Goal: Task Accomplishment & Management: Manage account settings

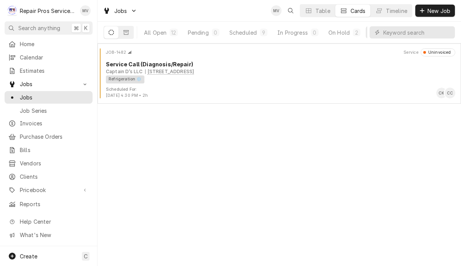
scroll to position [0, 47]
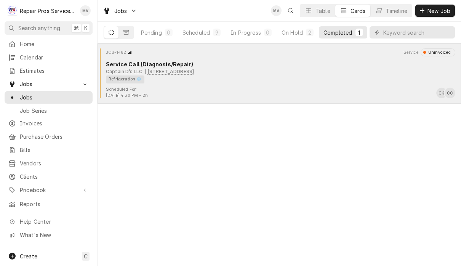
click at [196, 82] on div "Refrigeration ❄️" at bounding box center [278, 79] width 344 height 8
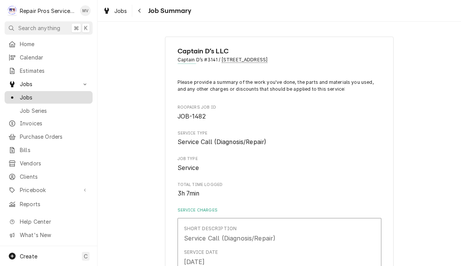
click at [40, 95] on span "Jobs" at bounding box center [54, 97] width 69 height 8
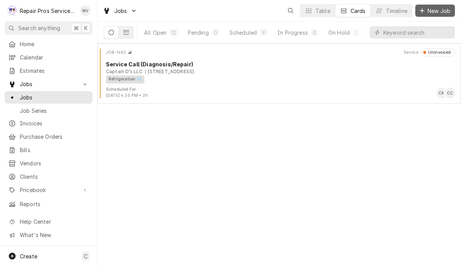
click at [445, 8] on span "New Job" at bounding box center [439, 11] width 26 height 8
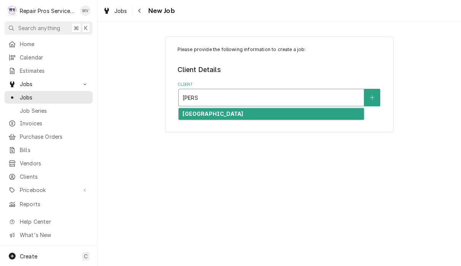
type input "doub"
click at [0, 33] on div "Search anything ⌘ K" at bounding box center [48, 27] width 97 height 13
click at [296, 111] on div "Doubletree Hotel" at bounding box center [271, 114] width 185 height 12
type input "doub"
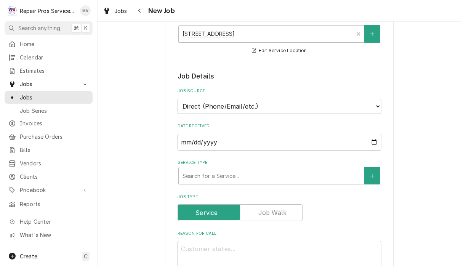
scroll to position [116, 0]
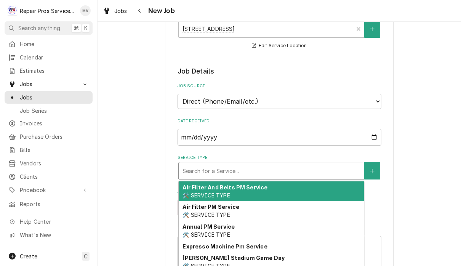
type textarea "x"
type input "d"
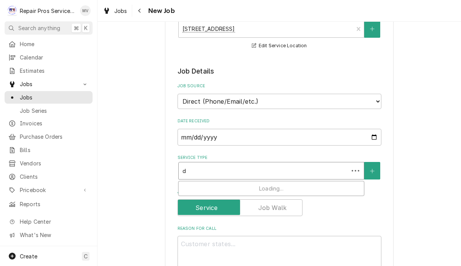
type textarea "x"
type input "di"
type textarea "x"
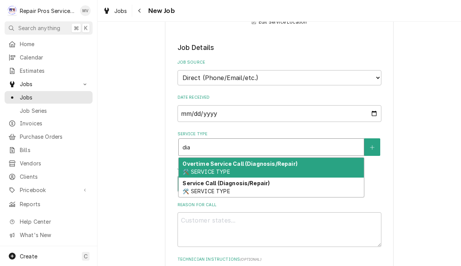
scroll to position [169, 0]
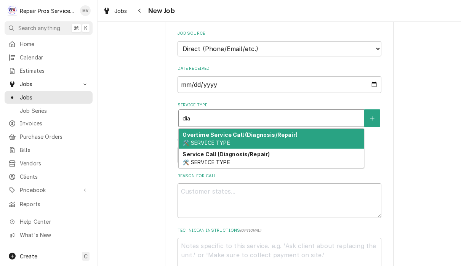
click at [307, 153] on div "Service Call (Diagnosis/Repair) 🛠️ SERVICE TYPE" at bounding box center [271, 159] width 185 height 20
type input "dia"
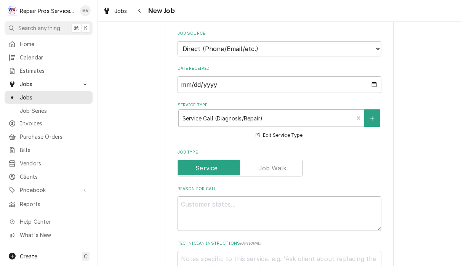
click at [281, 187] on label "Reason For Call" at bounding box center [280, 189] width 204 height 6
click at [281, 196] on textarea "Reason For Call" at bounding box center [280, 213] width 204 height 35
click at [284, 190] on div "Reason For Call" at bounding box center [280, 208] width 204 height 45
click at [275, 206] on textarea "Reason For Call" at bounding box center [280, 213] width 204 height 35
click at [274, 206] on textarea "Reason For Call" at bounding box center [280, 213] width 204 height 35
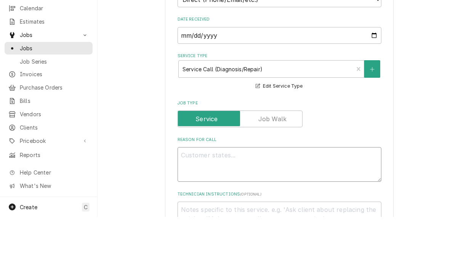
type textarea "x"
type textarea "R"
type textarea "x"
type textarea "Re"
type textarea "x"
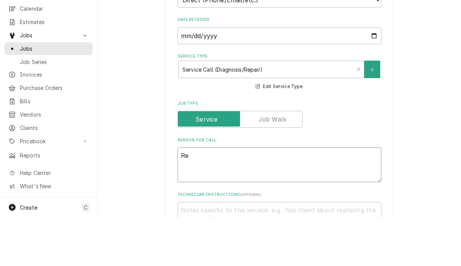
type textarea "Rep"
type textarea "x"
type textarea "Repl"
type textarea "x"
type textarea "Repla"
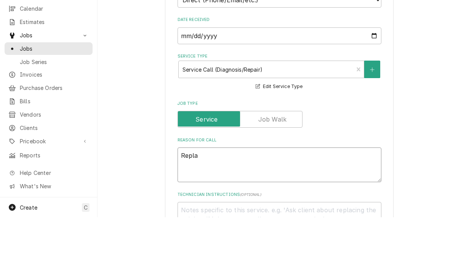
type textarea "x"
type textarea "Replac"
type textarea "x"
type textarea "Replace"
type textarea "x"
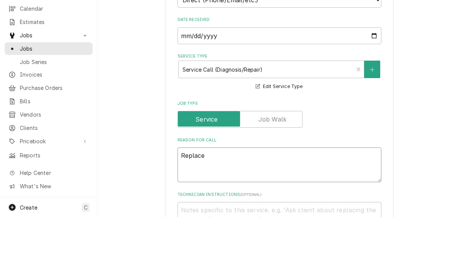
type textarea "Replace"
type textarea "x"
type textarea "Replace d"
type textarea "x"
type textarea "Replace dr"
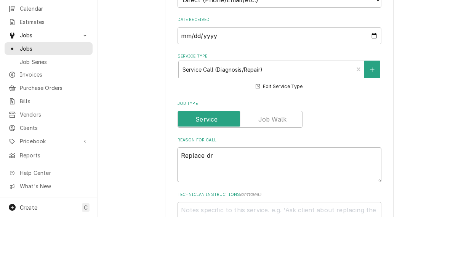
type textarea "x"
type textarea "Replace dra"
type textarea "x"
type textarea "Replace drai"
type textarea "x"
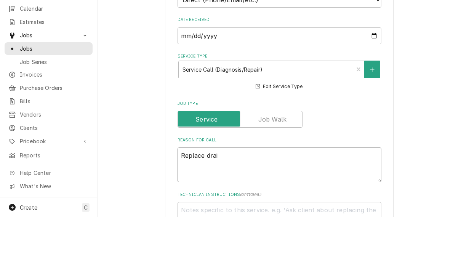
type textarea "Replace drain"
type textarea "x"
type textarea "Replace drain"
type textarea "x"
type textarea "Replace drain n"
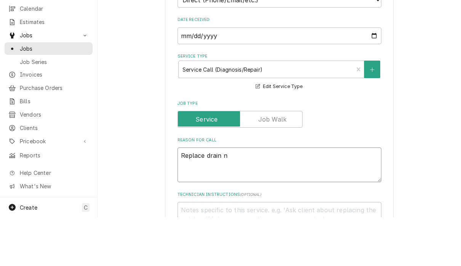
type textarea "x"
type textarea "Replace drain no"
type textarea "x"
type textarea "Replace drain noz"
type textarea "x"
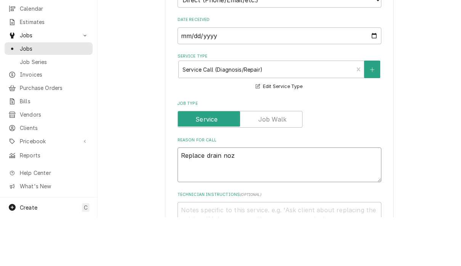
type textarea "Replace drain nozz"
type textarea "x"
type textarea "Replace drain nozzl"
type textarea "x"
type textarea "Replace drain nozzle"
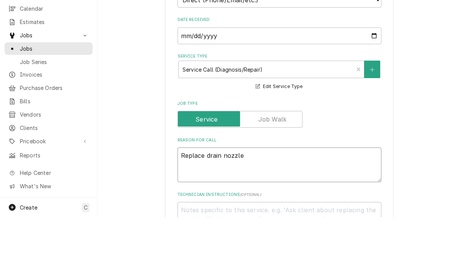
type textarea "x"
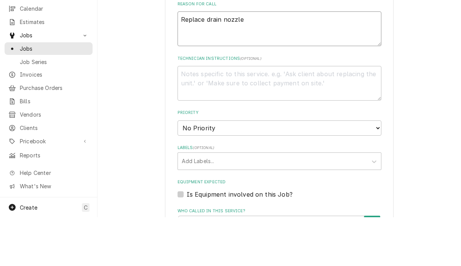
scroll to position [306, 0]
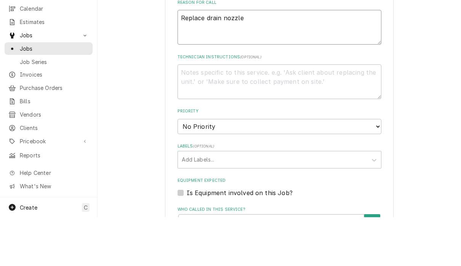
type textarea "Replace drain nozzle"
click at [349, 168] on select "No Priority Urgent High Medium Low" at bounding box center [280, 175] width 204 height 15
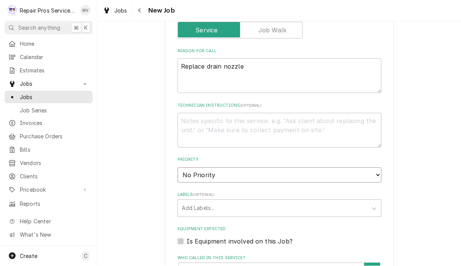
select select "3"
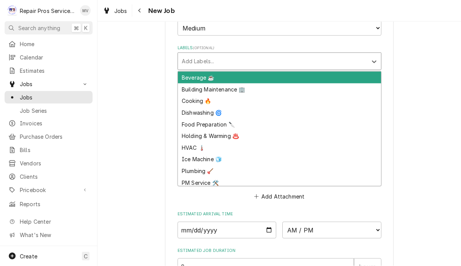
scroll to position [454, 0]
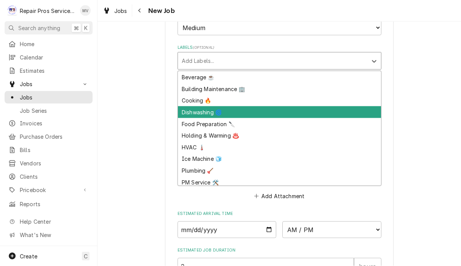
click at [207, 106] on div "Dishwashing 🌀" at bounding box center [279, 112] width 203 height 12
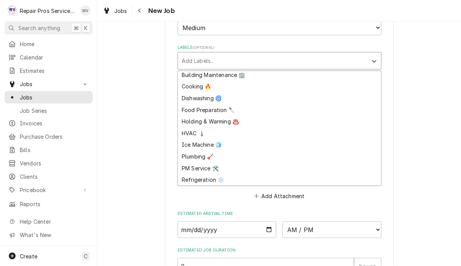
scroll to position [14, 0]
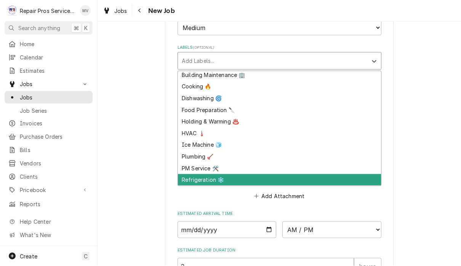
click at [211, 174] on div "Refrigeration ❄️" at bounding box center [279, 180] width 203 height 12
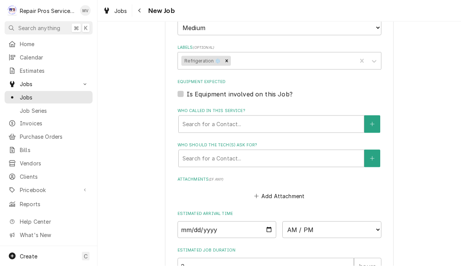
type textarea "x"
click at [247, 223] on input "Date" at bounding box center [227, 230] width 99 height 17
type input "2025-08-15"
type textarea "x"
type input "2025-08-21"
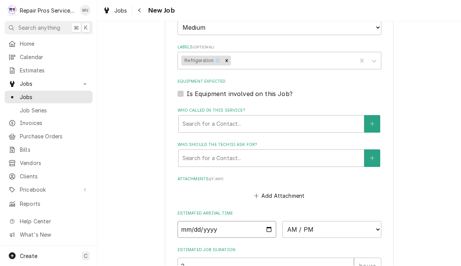
type textarea "x"
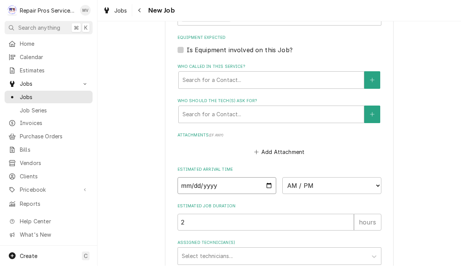
scroll to position [504, 0]
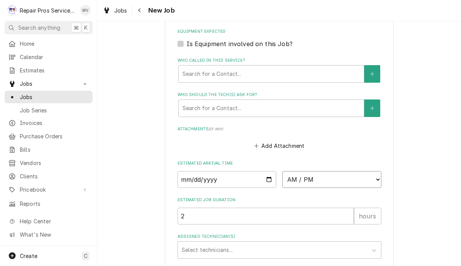
click at [287, 172] on select "AM / PM 6:00 AM 6:15 AM 6:30 AM 6:45 AM 7:00 AM 7:15 AM 7:30 AM 7:45 AM 8:00 AM…" at bounding box center [332, 180] width 99 height 17
select select "09:00:00"
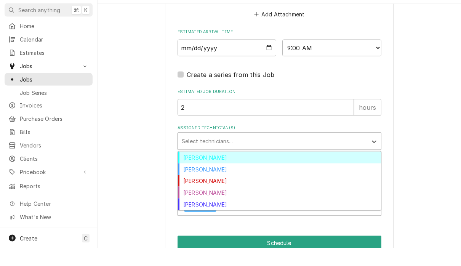
scroll to position [623, 0]
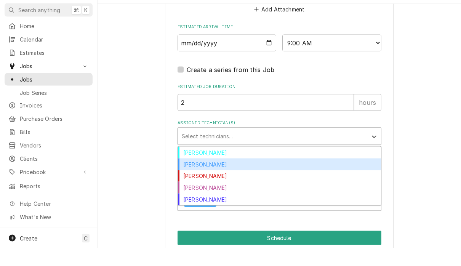
click at [214, 177] on div "Caleb Kvale" at bounding box center [279, 183] width 203 height 12
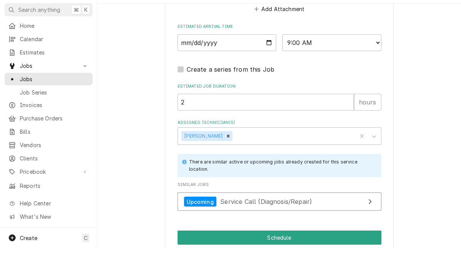
scroll to position [0, 0]
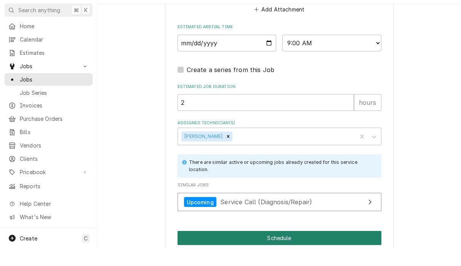
click at [306, 249] on button "Schedule" at bounding box center [280, 256] width 204 height 14
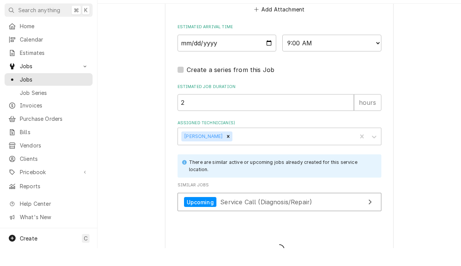
type textarea "x"
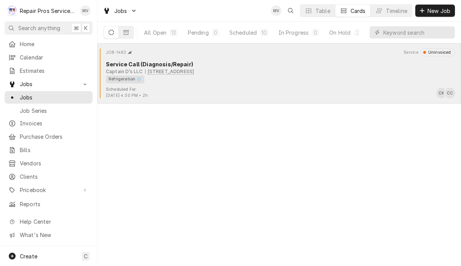
click at [291, 75] on div "Refrigeration ❄️" at bounding box center [278, 79] width 344 height 8
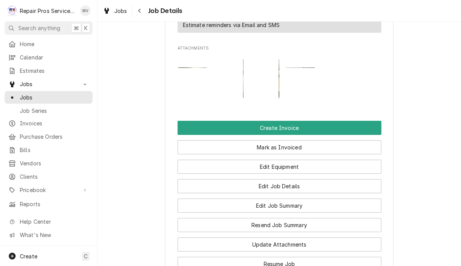
scroll to position [539, 0]
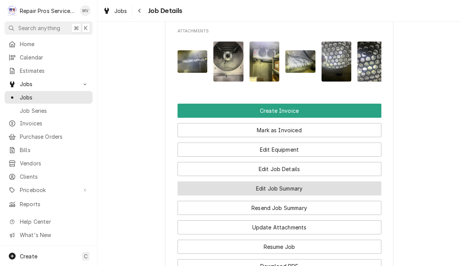
click at [310, 196] on button "Edit Job Summary" at bounding box center [280, 188] width 204 height 14
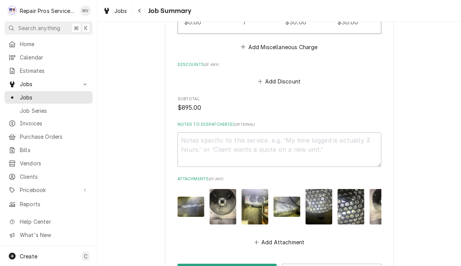
scroll to position [907, 0]
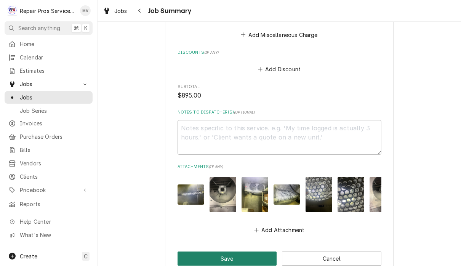
click at [258, 252] on button "Save" at bounding box center [228, 259] width 100 height 14
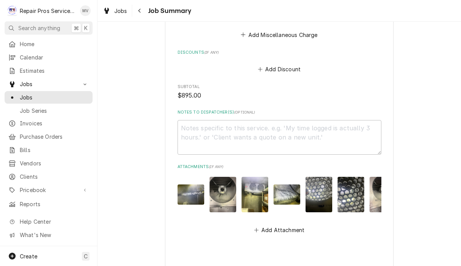
type textarea "x"
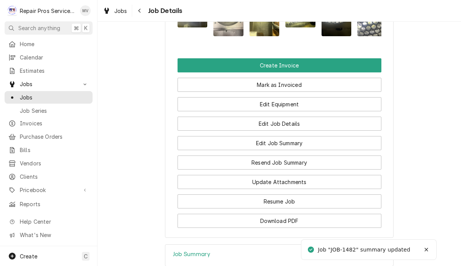
scroll to position [576, 0]
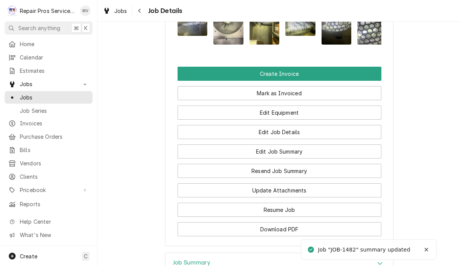
click at [329, 77] on button "Create Invoice" at bounding box center [280, 74] width 204 height 14
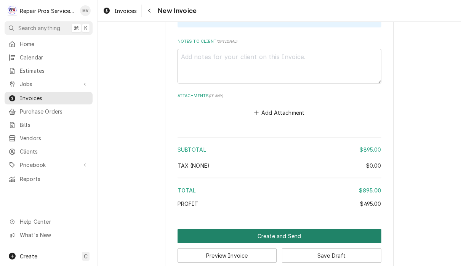
click at [345, 229] on button "Create and Send" at bounding box center [280, 236] width 204 height 14
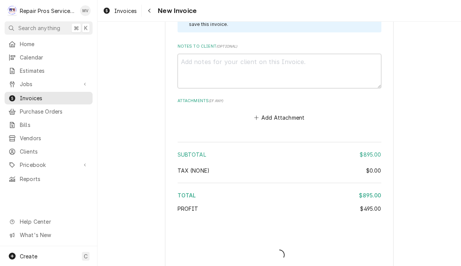
type textarea "x"
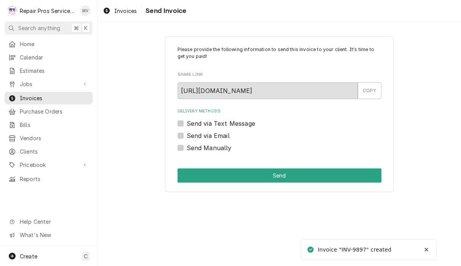
click at [224, 149] on label "Send Manually" at bounding box center [209, 147] width 45 height 9
click at [224, 149] on input "Send Manually" at bounding box center [289, 151] width 204 height 17
checkbox input "true"
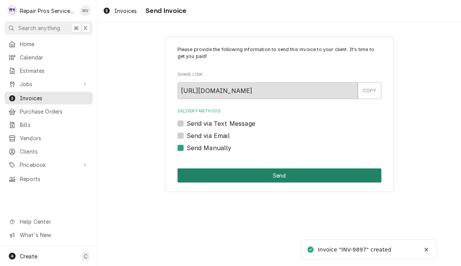
click at [305, 175] on button "Send" at bounding box center [280, 176] width 204 height 14
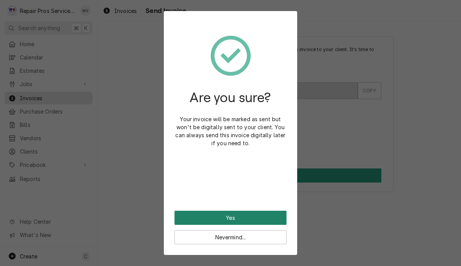
click at [275, 214] on button "Yes" at bounding box center [231, 218] width 112 height 14
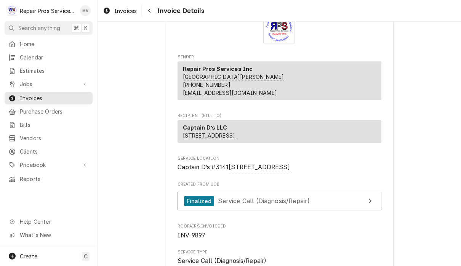
scroll to position [38, 0]
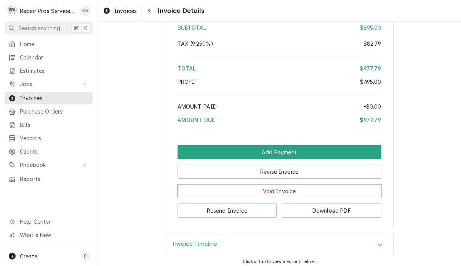
scroll to position [1363, 0]
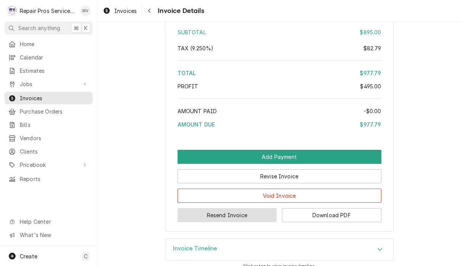
click at [272, 222] on button "Resend Invoice" at bounding box center [228, 215] width 100 height 14
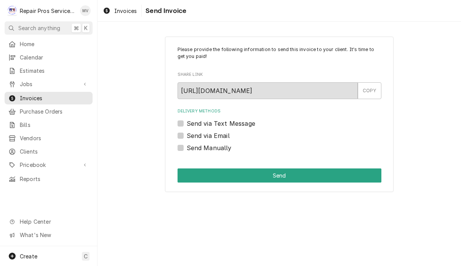
click at [225, 134] on label "Send via Email" at bounding box center [208, 135] width 43 height 9
click at [225, 134] on input "Send via Email" at bounding box center [289, 139] width 204 height 17
checkbox input "true"
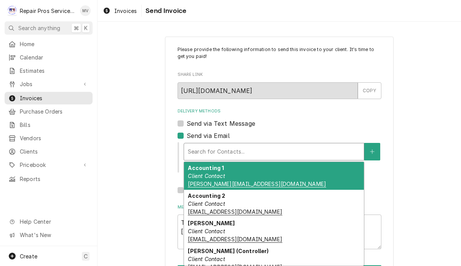
click at [312, 178] on div "Accounting 1 Client Contact [PERSON_NAME][EMAIL_ADDRESS][DOMAIN_NAME]" at bounding box center [274, 176] width 180 height 28
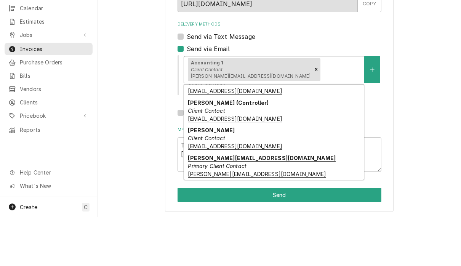
scroll to position [0, 0]
click at [241, 212] on em "Primary Client Contact" at bounding box center [217, 215] width 59 height 6
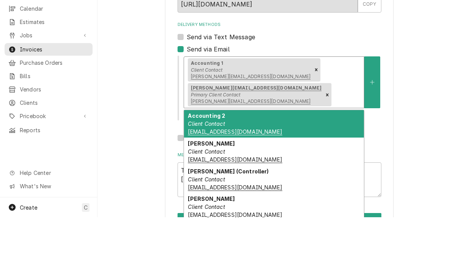
scroll to position [0, 0]
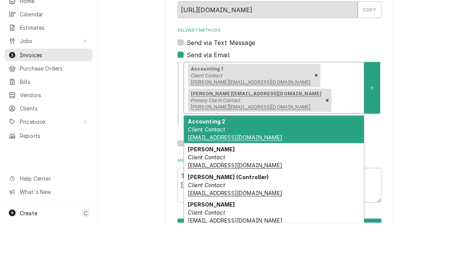
click at [281, 159] on div "Accounting 2 Client Contact captainds.ap@issvc.com" at bounding box center [274, 173] width 180 height 28
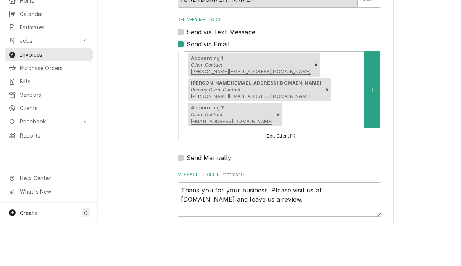
scroll to position [0, 0]
type textarea "x"
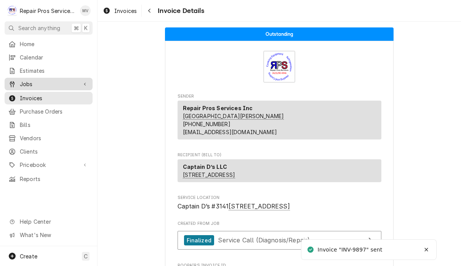
click at [44, 85] on span "Jobs" at bounding box center [49, 84] width 58 height 8
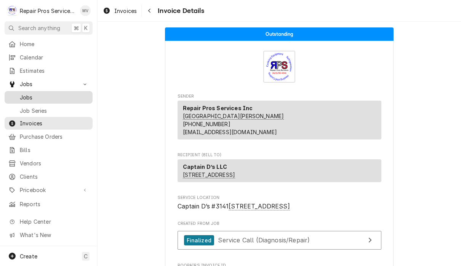
click at [44, 93] on span "Jobs" at bounding box center [54, 97] width 69 height 8
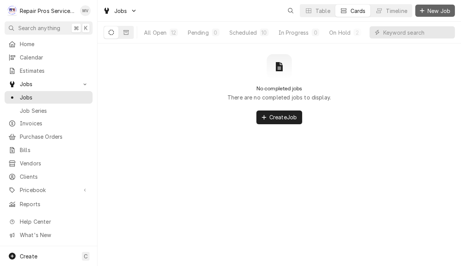
click at [430, 12] on span "New Job" at bounding box center [439, 11] width 26 height 8
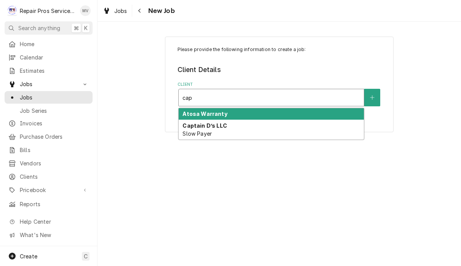
click at [278, 133] on div "Captain D’s LLC Slow Payer" at bounding box center [271, 130] width 185 height 20
type input "cap"
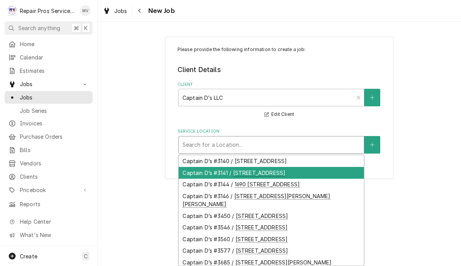
click at [299, 179] on div "Captain D’s #3141 / 5001 Oakhill Dr, Chattanooga, TN 37416" at bounding box center [271, 173] width 185 height 12
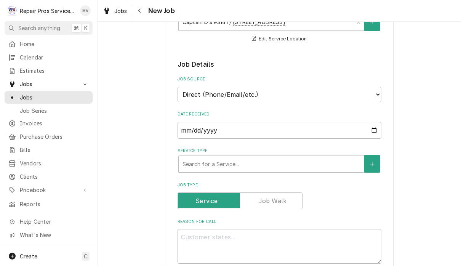
scroll to position [124, 0]
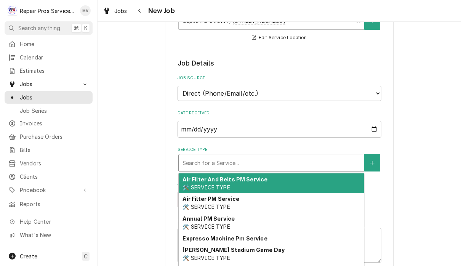
type textarea "x"
type input "d"
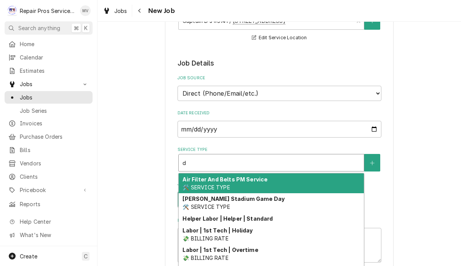
type textarea "x"
type input "di"
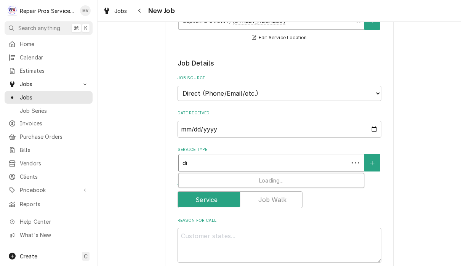
type textarea "x"
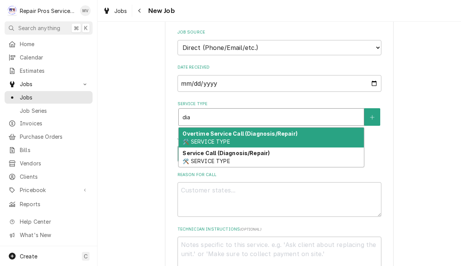
scroll to position [174, 0]
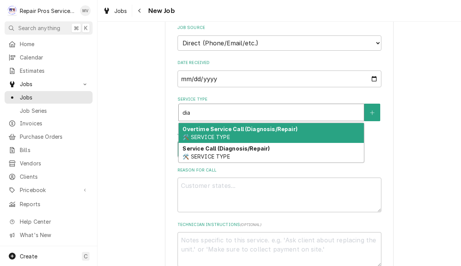
click at [315, 151] on div "Service Call (Diagnosis/Repair) 🛠️ SERVICE TYPE" at bounding box center [271, 153] width 185 height 20
type input "dia"
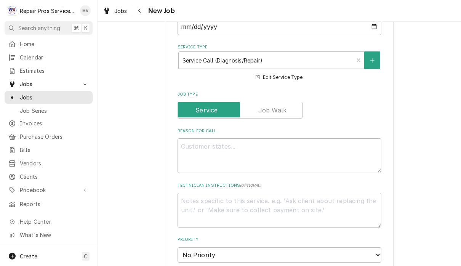
scroll to position [231, 0]
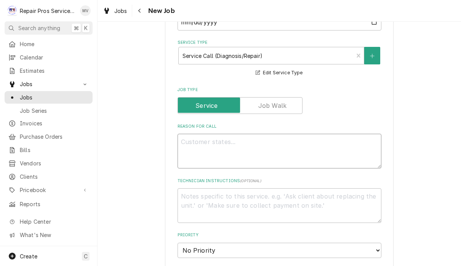
click at [221, 147] on textarea "Reason For Call" at bounding box center [280, 151] width 204 height 35
click at [217, 143] on textarea "Reason For Call" at bounding box center [280, 151] width 204 height 35
paste textarea "Install new drain heater"
type textarea "x"
type textarea "Install new drain heater"
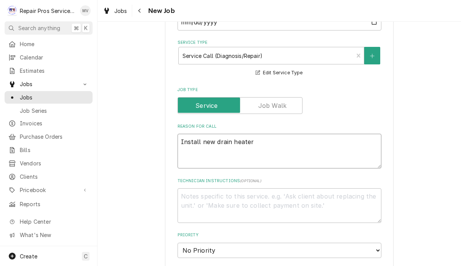
type textarea "x"
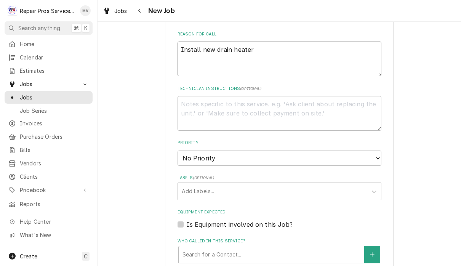
scroll to position [335, 0]
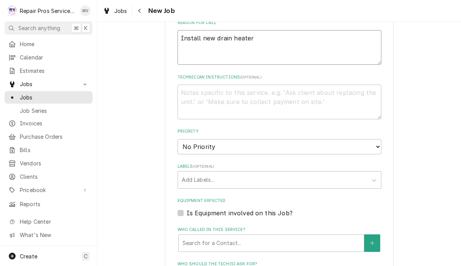
type textarea "Install new drain heater"
click at [336, 141] on select "No Priority Urgent High Medium Low" at bounding box center [280, 146] width 204 height 15
select select "3"
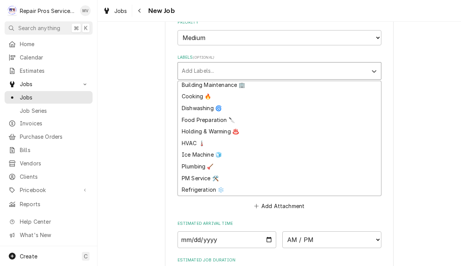
scroll to position [444, 0]
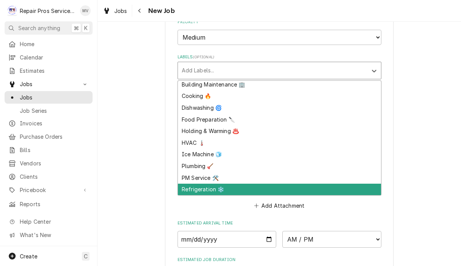
click at [210, 184] on div "Refrigeration ❄️" at bounding box center [279, 190] width 203 height 12
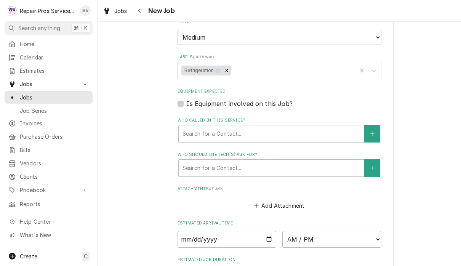
type textarea "x"
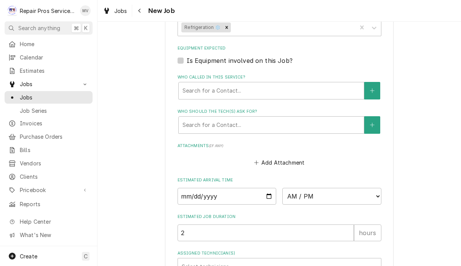
scroll to position [488, 0]
click at [192, 188] on input "Date" at bounding box center [227, 196] width 99 height 17
type input "2025-08-15"
type textarea "x"
type input "2025-08-18"
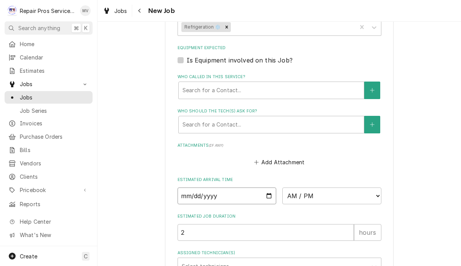
type textarea "x"
click at [293, 188] on select "AM / PM 6:00 AM 6:15 AM 6:30 AM 6:45 AM 7:00 AM 7:15 AM 7:30 AM 7:45 AM 8:00 AM…" at bounding box center [332, 196] width 99 height 17
select select "09:00:00"
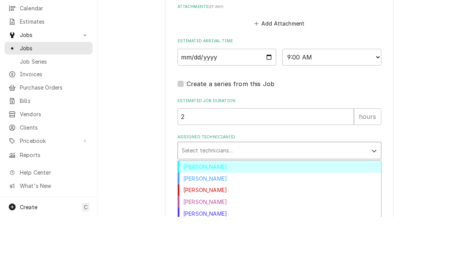
scroll to position [0, 0]
click at [217, 222] on div "[PERSON_NAME]" at bounding box center [279, 228] width 203 height 12
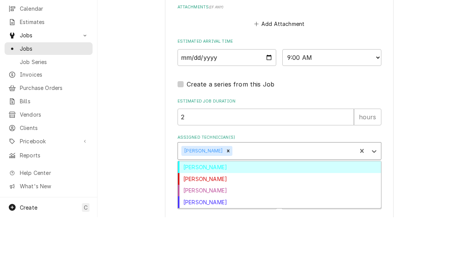
scroll to position [0, 0]
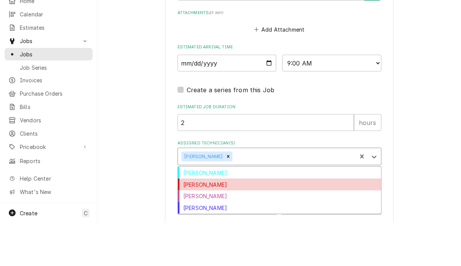
click at [212, 222] on div "[PERSON_NAME]" at bounding box center [279, 228] width 203 height 12
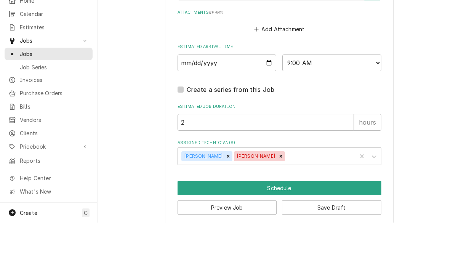
scroll to position [0, 0]
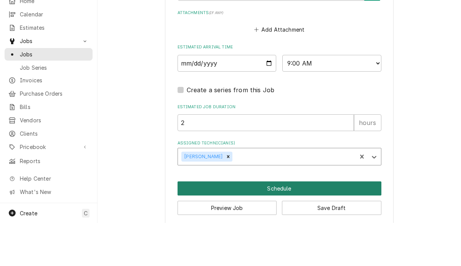
click at [294, 225] on button "Schedule" at bounding box center [280, 232] width 204 height 14
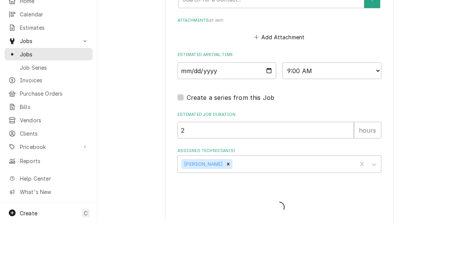
type textarea "x"
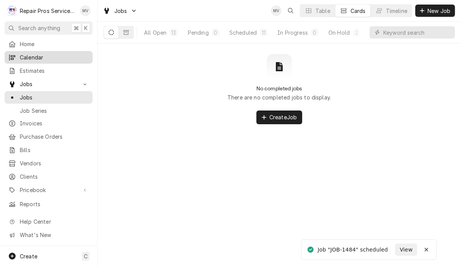
click at [60, 56] on span "Calendar" at bounding box center [54, 57] width 69 height 8
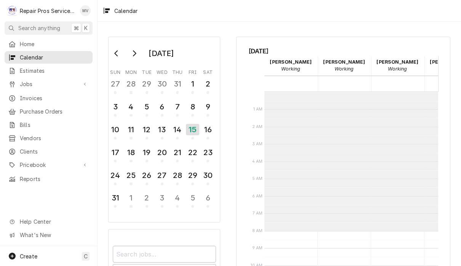
scroll to position [139, 0]
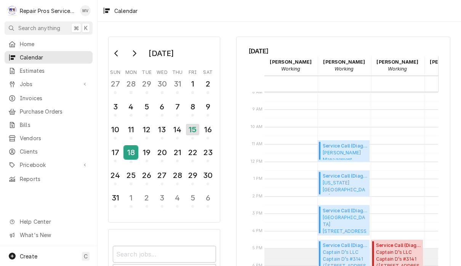
click at [134, 149] on div "18" at bounding box center [130, 152] width 13 height 13
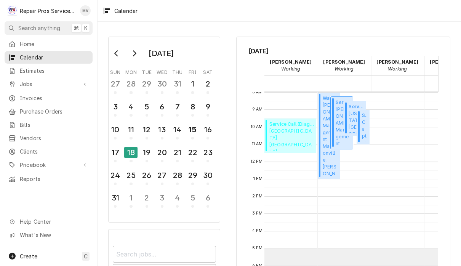
click at [345, 141] on span "Smith Management Athens - McDonald's / 1403 Congress Pkwy S., Athens, TN 37303" at bounding box center [343, 126] width 15 height 41
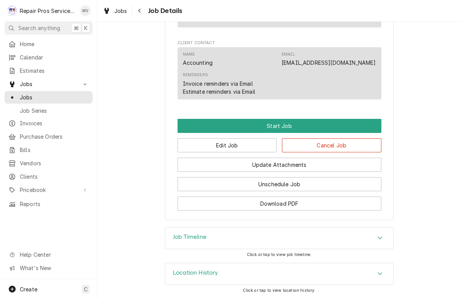
scroll to position [515, 0]
click at [247, 145] on button "Edit Job" at bounding box center [228, 145] width 100 height 14
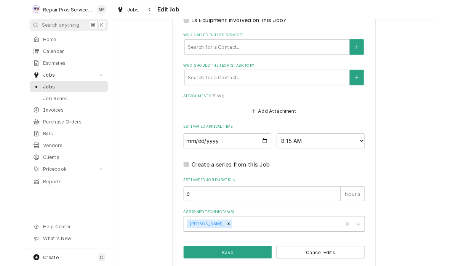
scroll to position [525, 0]
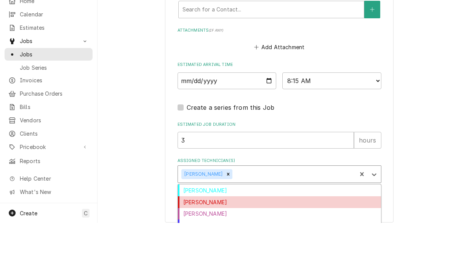
click at [216, 239] on div "[PERSON_NAME]" at bounding box center [279, 245] width 203 height 12
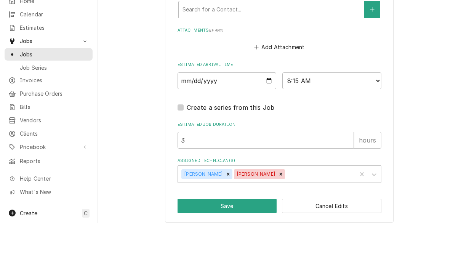
scroll to position [557, 0]
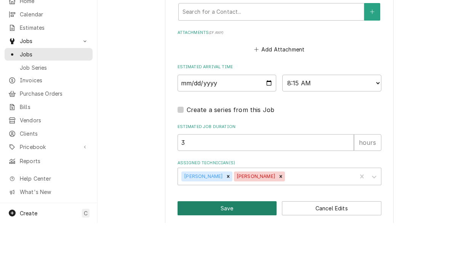
click at [246, 244] on button "Save" at bounding box center [228, 251] width 100 height 14
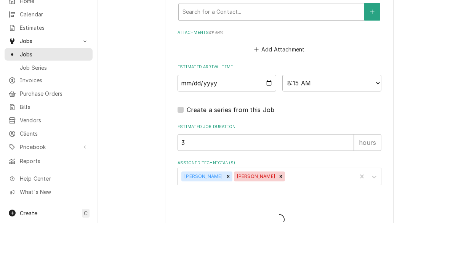
type textarea "x"
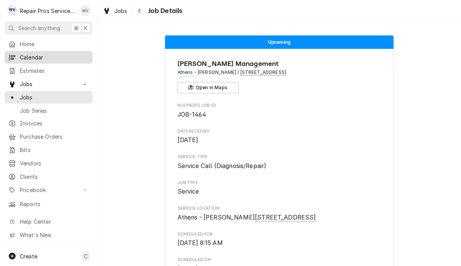
click at [51, 58] on span "Calendar" at bounding box center [54, 57] width 69 height 8
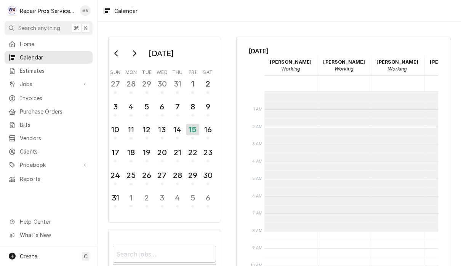
scroll to position [139, 0]
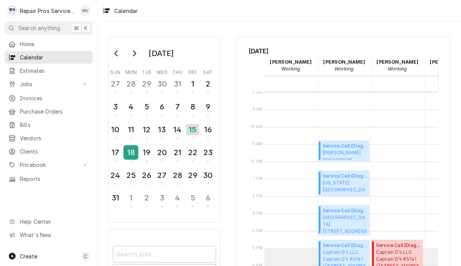
click at [131, 151] on div "18" at bounding box center [130, 152] width 13 height 13
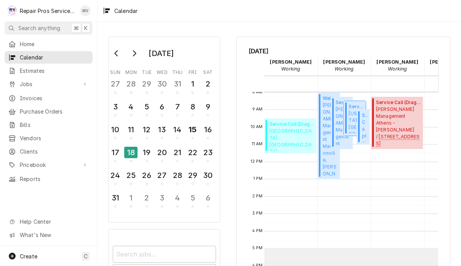
click at [353, 128] on span "Texas Roadhouse Hamilton Place 2020 Hamilton Pl Blvd, Chattanooga, TN 37421" at bounding box center [356, 121] width 15 height 23
click at [364, 135] on span "Captain D’s LLC Captain D’s #3141 / 5001 Oakhill Dr, Chattanooga, TN 37416" at bounding box center [365, 130] width 6 height 23
click at [356, 130] on span "Texas Roadhouse Hamilton Place 2020 Hamilton Pl Blvd, Chattanooga, TN 37421" at bounding box center [356, 121] width 15 height 23
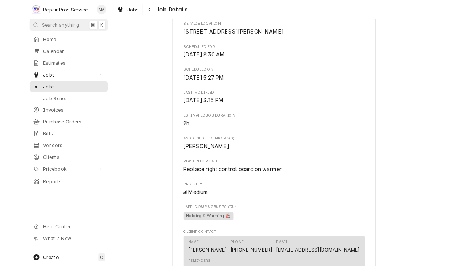
scroll to position [215, 0]
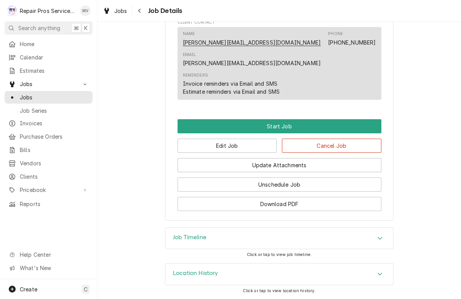
scroll to position [431, 0]
click at [244, 145] on button "Edit Job" at bounding box center [228, 146] width 100 height 14
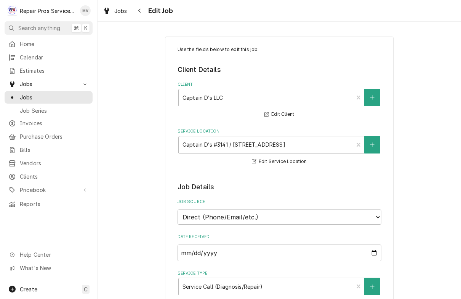
type textarea "x"
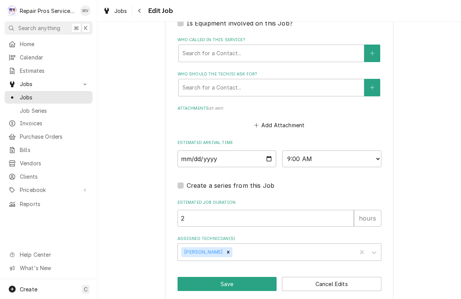
scroll to position [524, 0]
click at [297, 153] on select "AM / PM 6:00 AM 6:15 AM 6:30 AM 6:45 AM 7:00 AM 7:15 AM 7:30 AM 7:45 AM 8:00 AM…" at bounding box center [332, 159] width 99 height 17
select select "14:00:00"
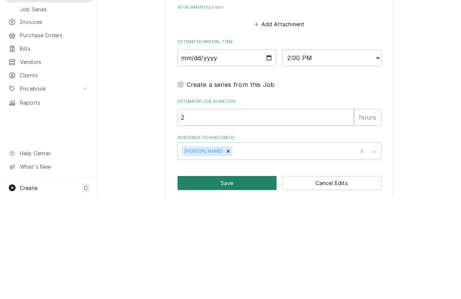
click at [248, 278] on button "Save" at bounding box center [228, 285] width 100 height 14
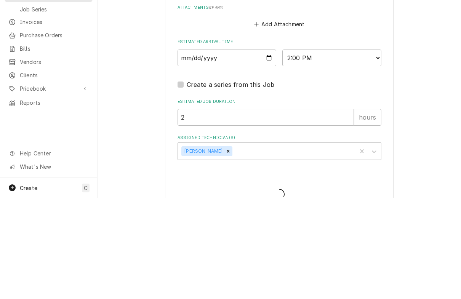
type textarea "x"
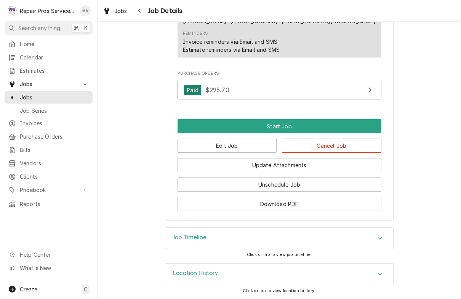
scroll to position [444, 0]
click at [249, 143] on button "Edit Job" at bounding box center [228, 146] width 100 height 14
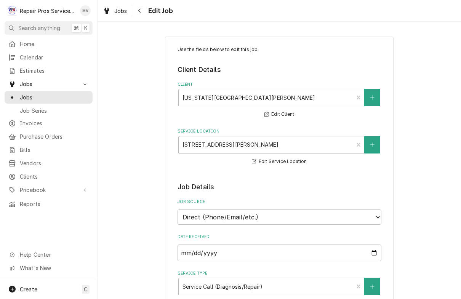
type textarea "x"
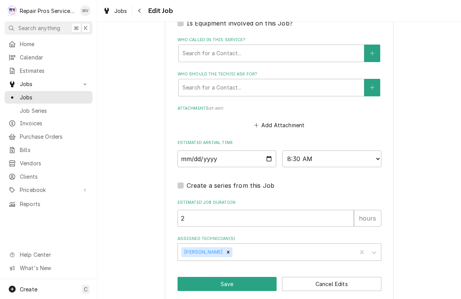
scroll to position [524, 0]
click at [304, 151] on select "AM / PM 6:00 AM 6:15 AM 6:30 AM 6:45 AM 7:00 AM 7:15 AM 7:30 AM 7:45 AM 8:00 AM…" at bounding box center [332, 159] width 99 height 17
select select "12:00:00"
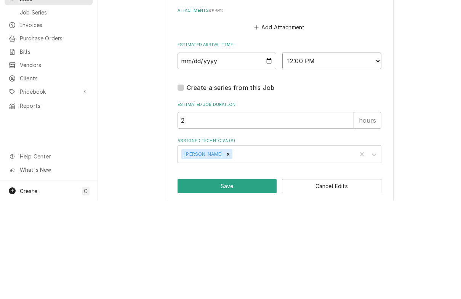
scroll to position [0, 0]
click at [254, 278] on button "Save" at bounding box center [228, 285] width 100 height 14
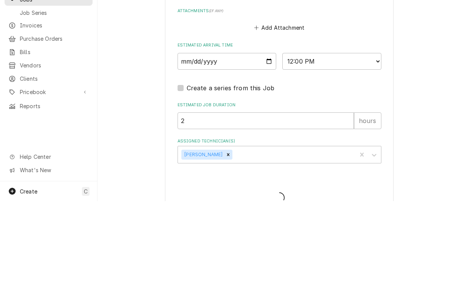
type textarea "x"
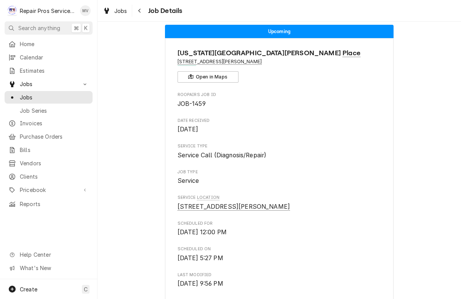
scroll to position [13, 0]
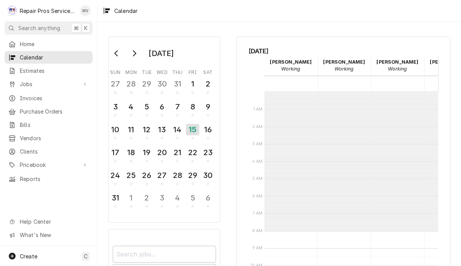
scroll to position [139, 0]
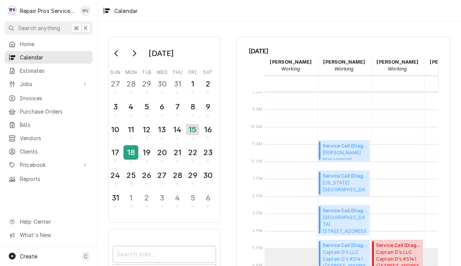
click at [133, 151] on div "18" at bounding box center [130, 152] width 13 height 13
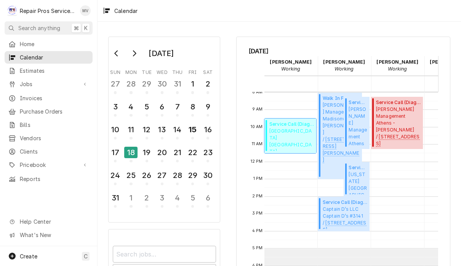
click at [306, 135] on span "Marriott Downtown Chattanooga Two Carter St, Chattanooga, TN 37402" at bounding box center [292, 139] width 45 height 23
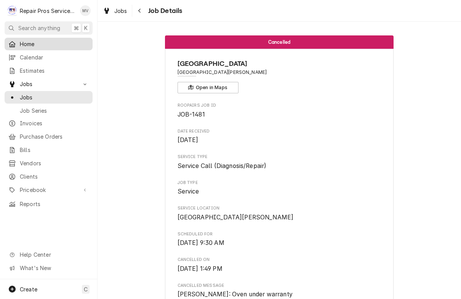
click at [47, 47] on div "Home" at bounding box center [48, 44] width 85 height 10
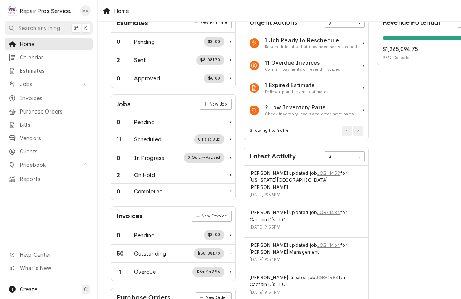
scroll to position [44, 0]
